Goal: Task Accomplishment & Management: Understand process/instructions

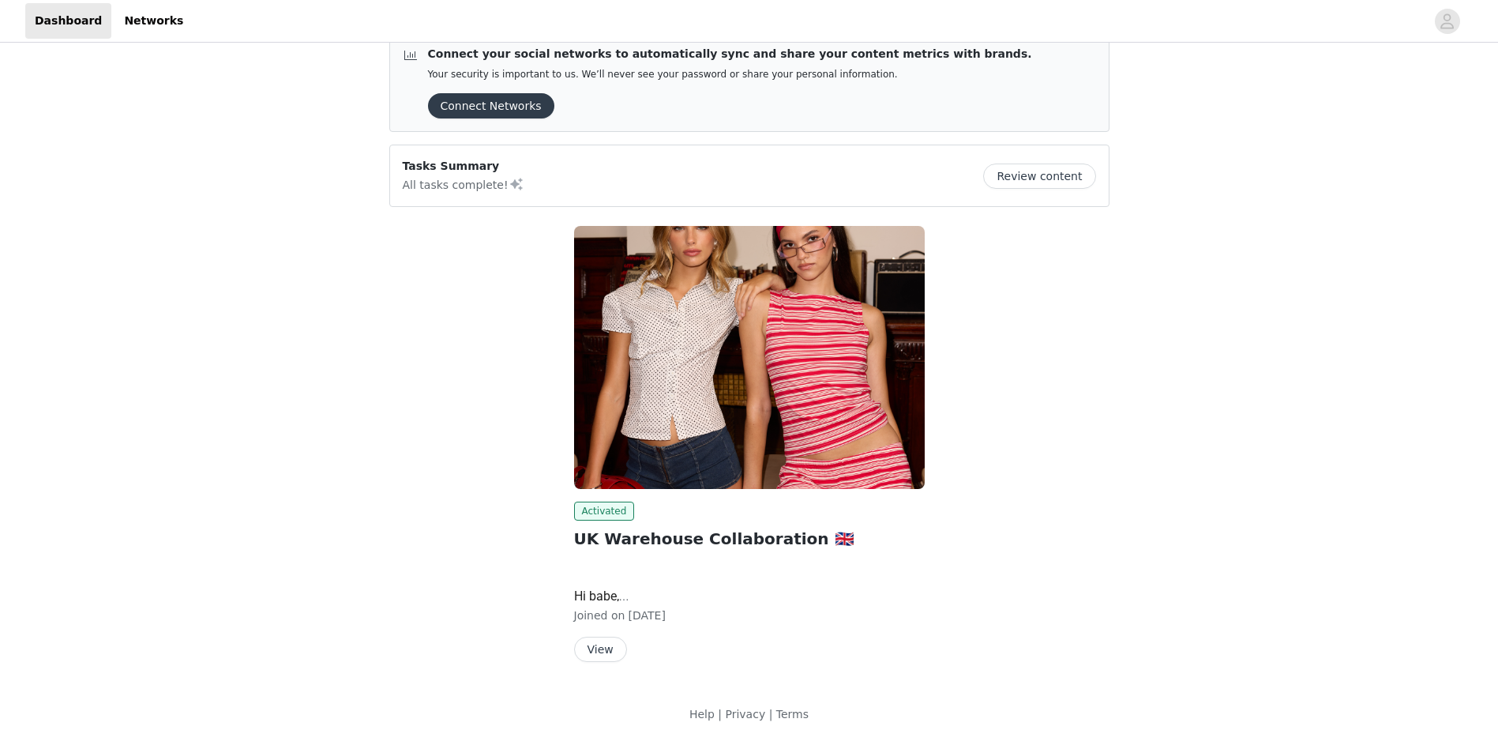
scroll to position [38, 0]
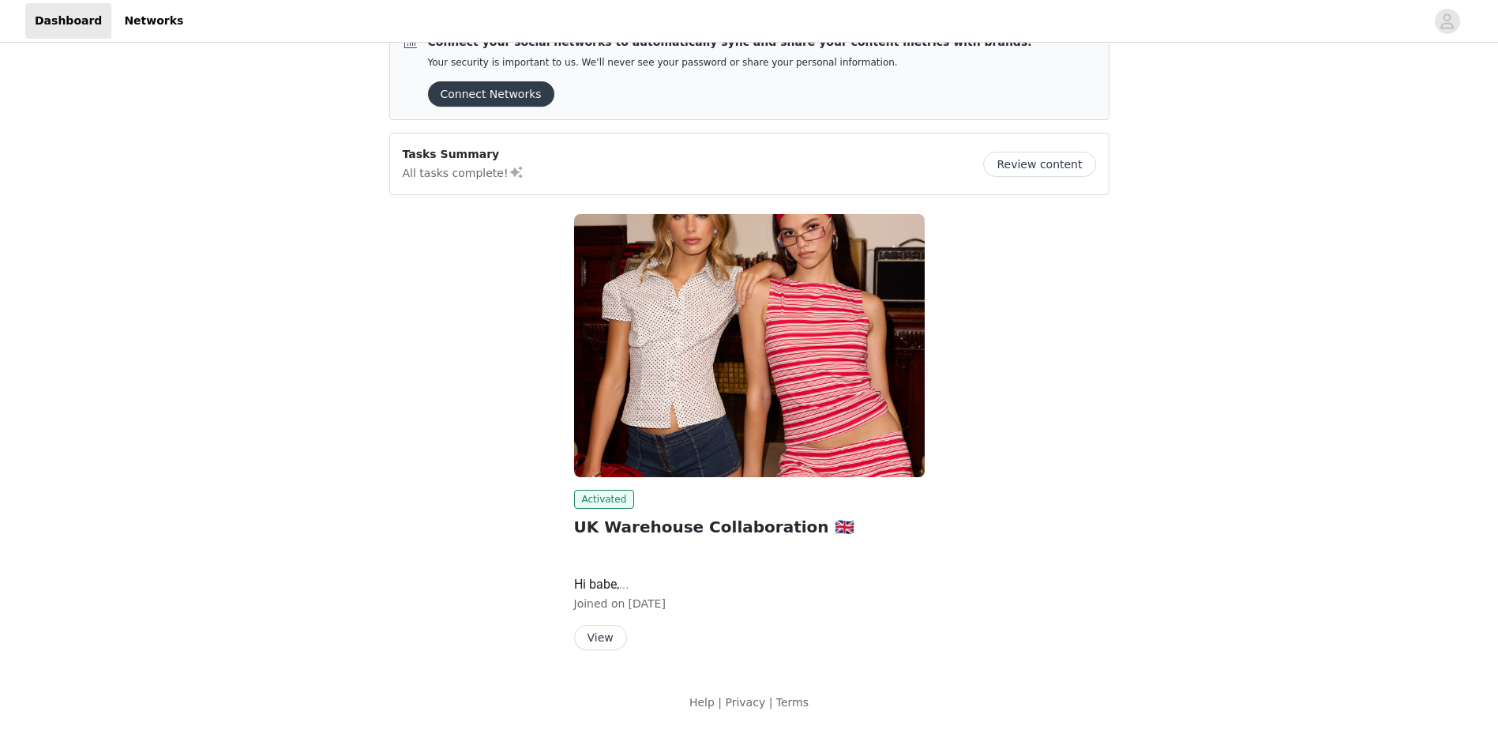
click at [605, 637] on button "View" at bounding box center [600, 637] width 53 height 25
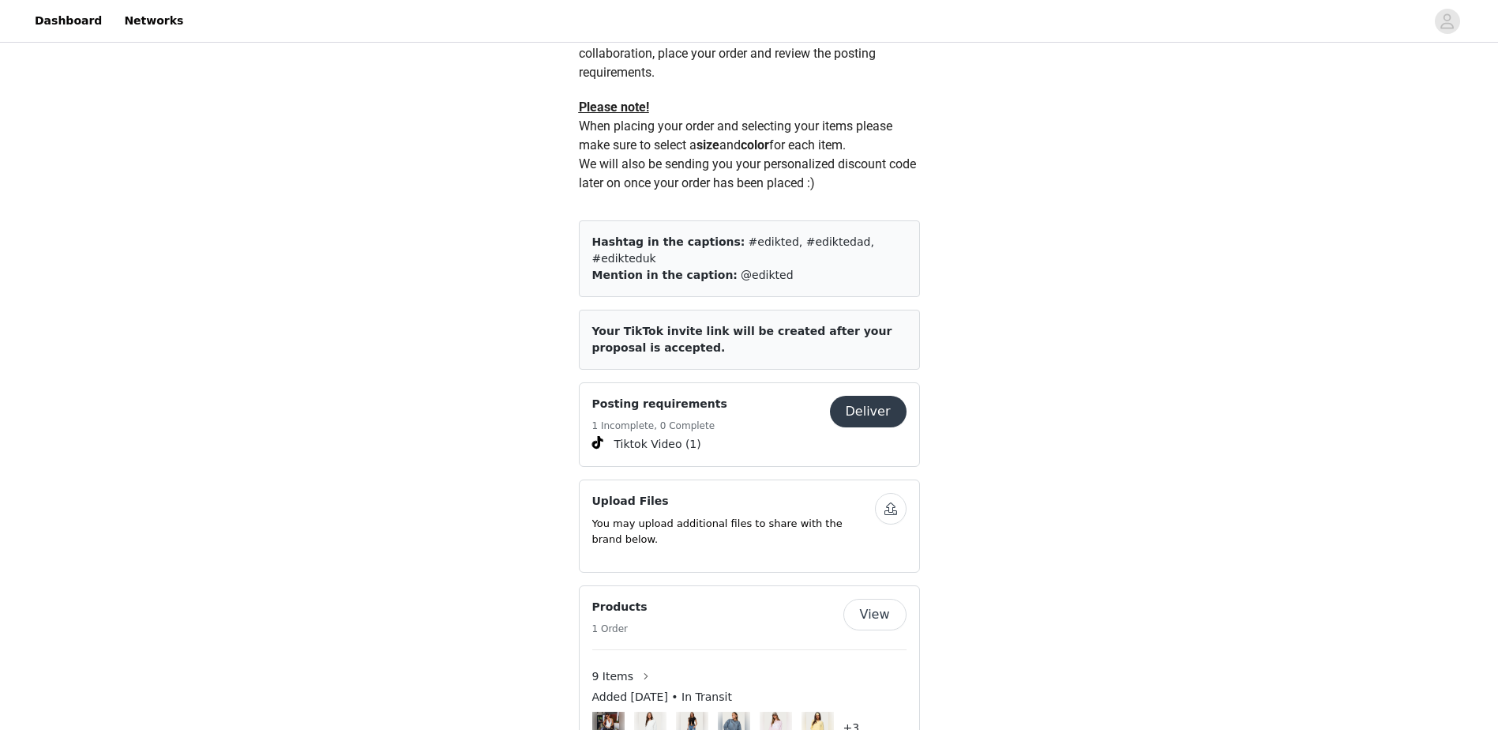
scroll to position [1027, 0]
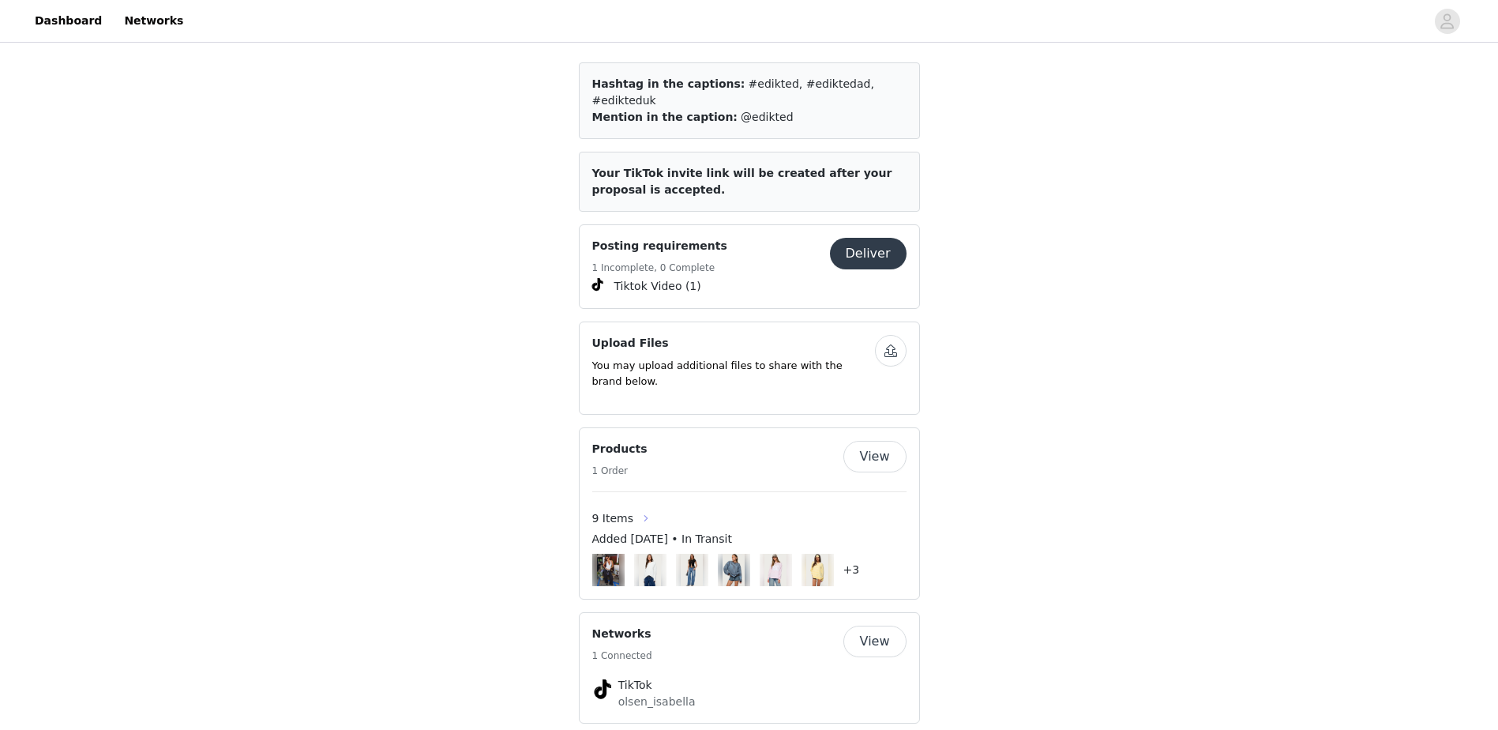
click at [638, 505] on button "button" at bounding box center [645, 517] width 25 height 25
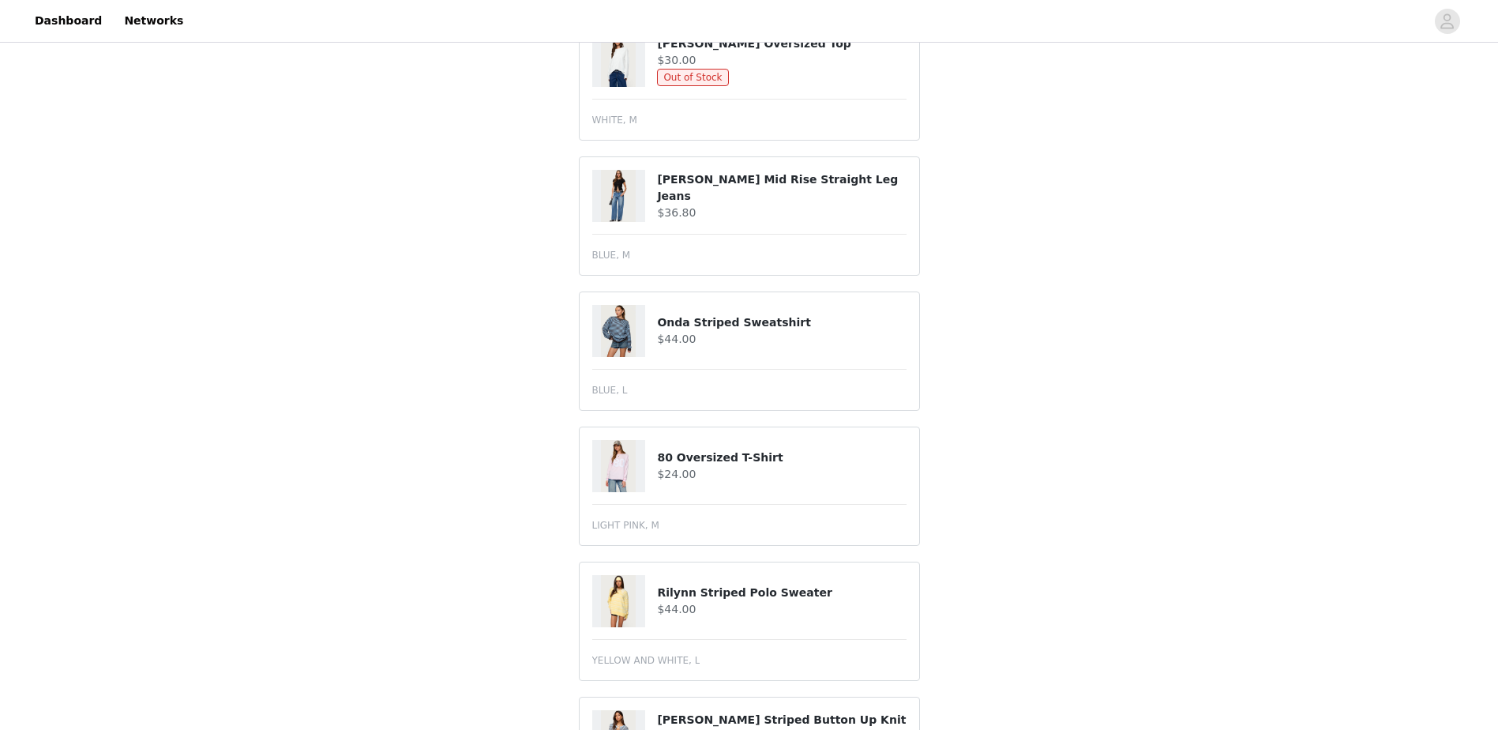
scroll to position [375, 0]
